Goal: Transaction & Acquisition: Purchase product/service

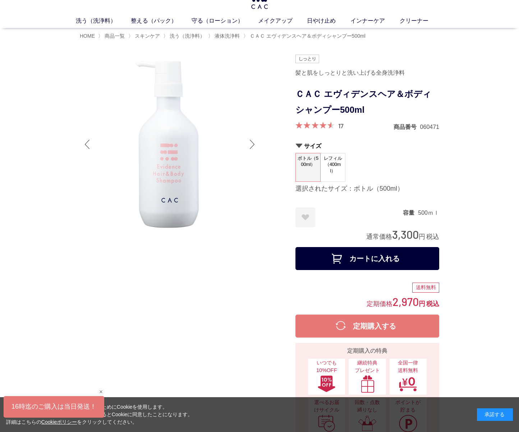
scroll to position [20, 0]
click at [334, 167] on span "レフィル（400ml）" at bounding box center [332, 164] width 24 height 23
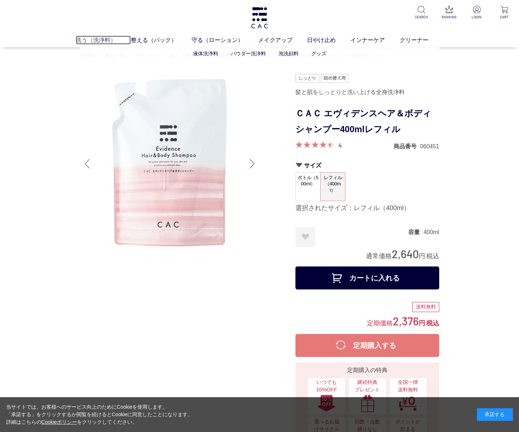
click at [95, 37] on link "洗う（洗浄料）" at bounding box center [103, 40] width 55 height 9
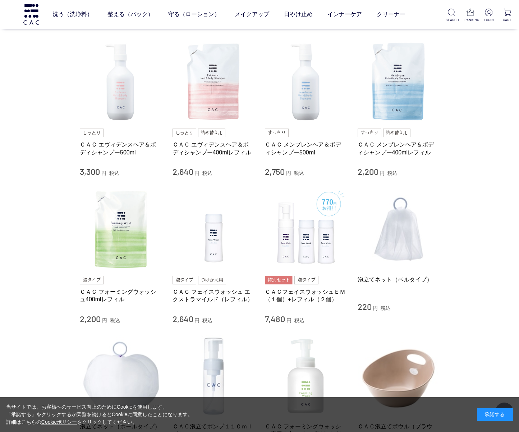
scroll to position [295, 0]
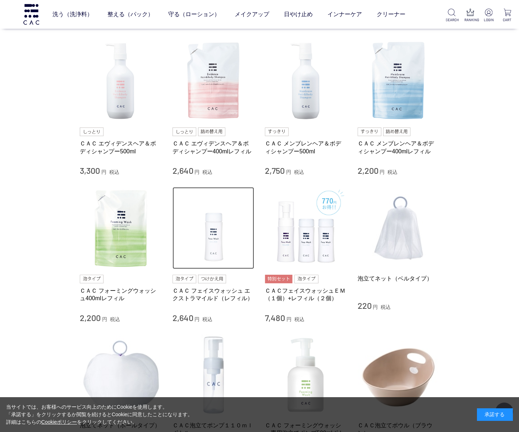
click at [190, 246] on img at bounding box center [213, 228] width 82 height 82
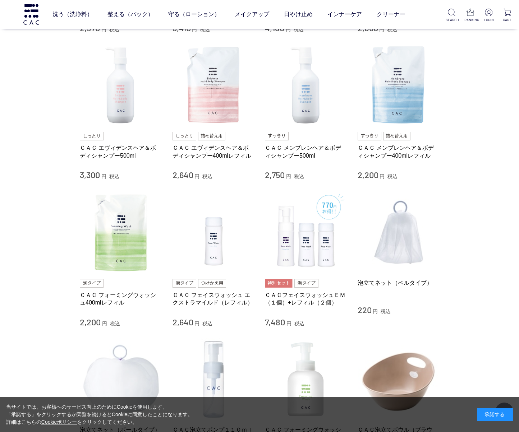
scroll to position [283, 0]
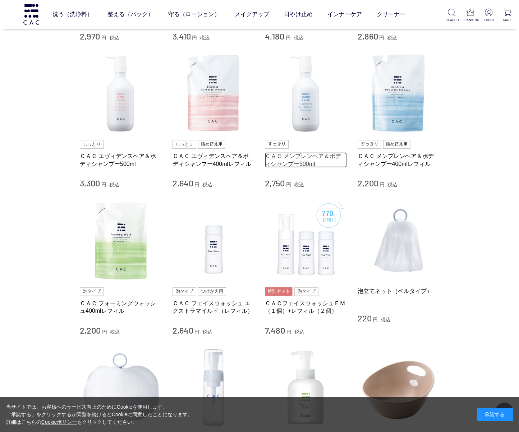
click at [282, 162] on link "ＣＡＣ メンブレンヘア＆ボディシャンプー500ml" at bounding box center [306, 159] width 82 height 15
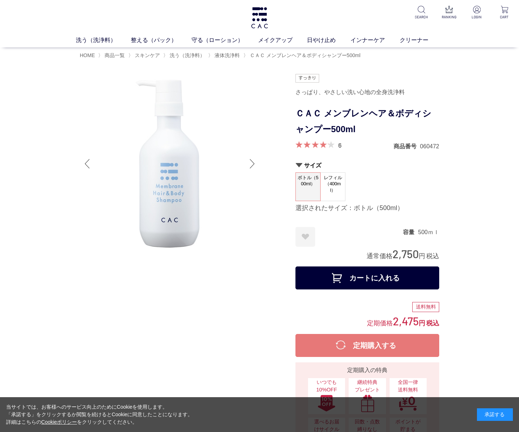
click at [333, 197] on dt "レフィル（400ml）" at bounding box center [332, 186] width 25 height 29
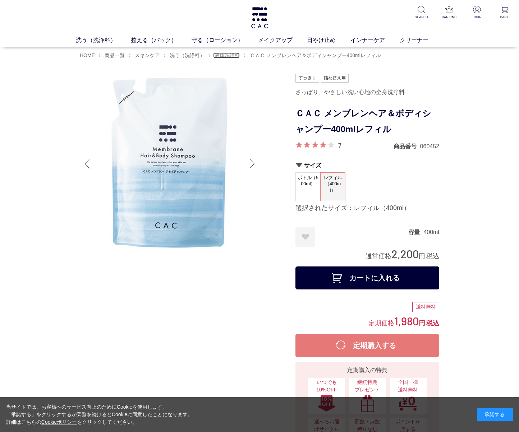
click at [228, 54] on span "液体洗浄料" at bounding box center [226, 55] width 25 height 6
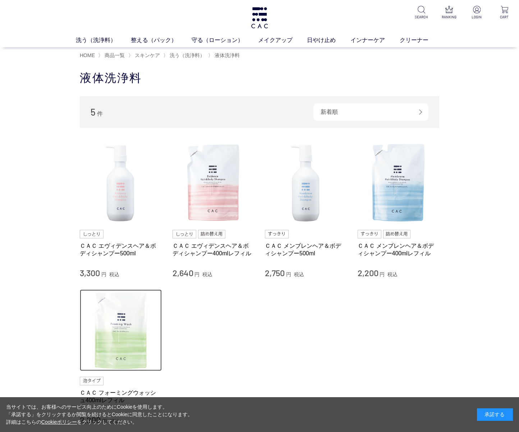
click at [122, 315] on img at bounding box center [121, 330] width 82 height 82
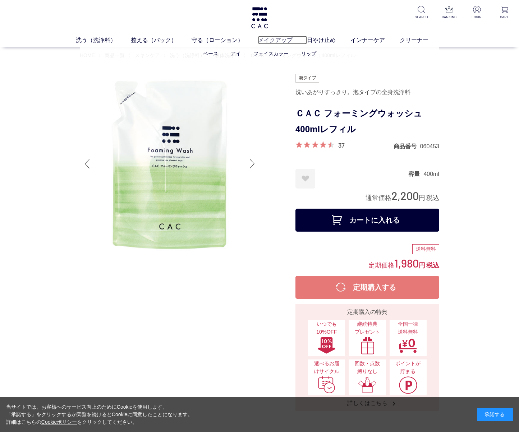
click at [269, 37] on link "メイクアップ" at bounding box center [282, 40] width 49 height 9
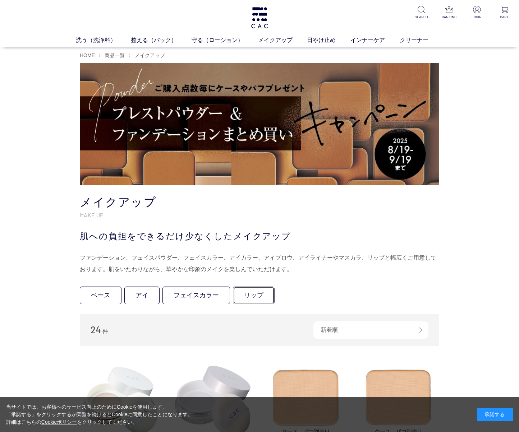
click at [248, 298] on link "リップ" at bounding box center [254, 296] width 42 height 18
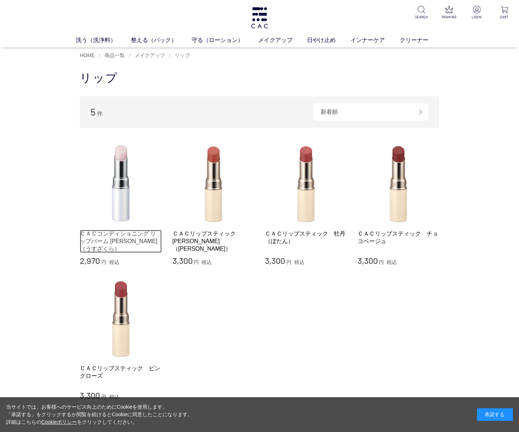
click at [132, 238] on link "ＣＡＣコンディショニング リップバーム [PERSON_NAME]（うすざくら）" at bounding box center [121, 241] width 82 height 23
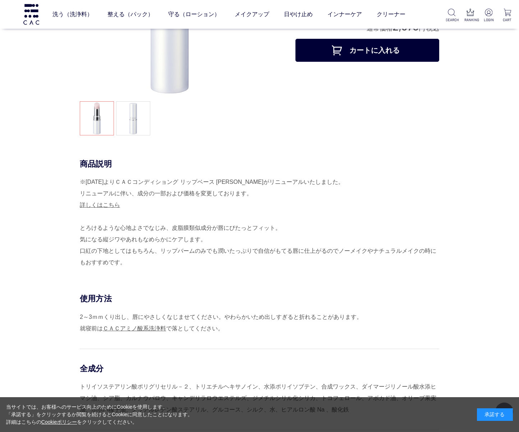
scroll to position [106, 0]
drag, startPoint x: 135, startPoint y: 127, endPoint x: 259, endPoint y: 3, distance: 175.2
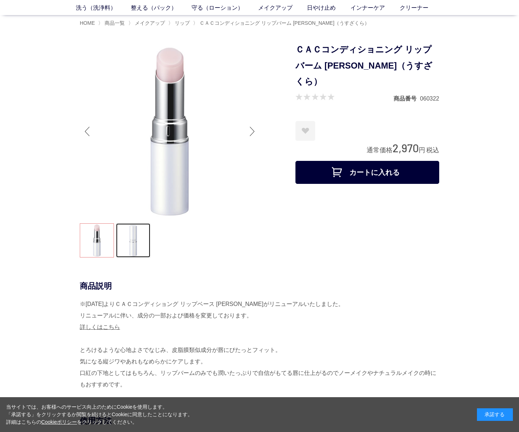
scroll to position [0, 0]
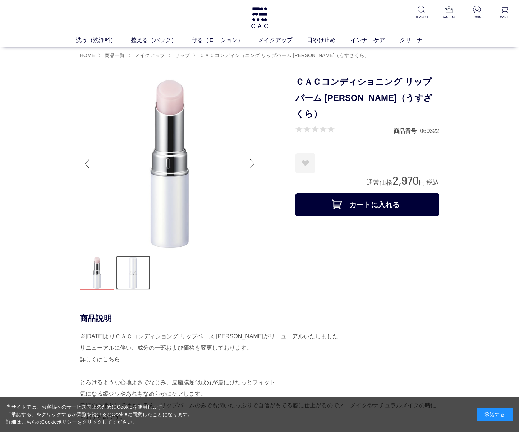
click at [141, 268] on link at bounding box center [133, 273] width 34 height 34
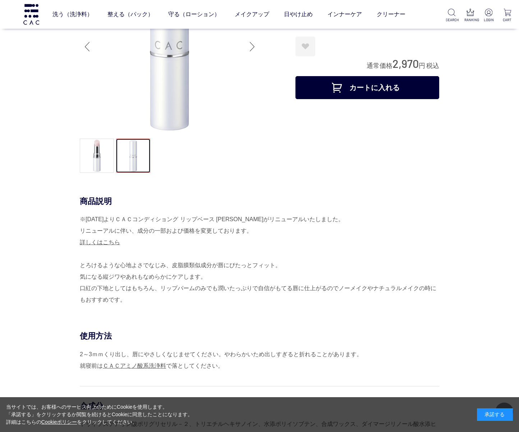
scroll to position [68, 0]
